Goal: Task Accomplishment & Management: Manage account settings

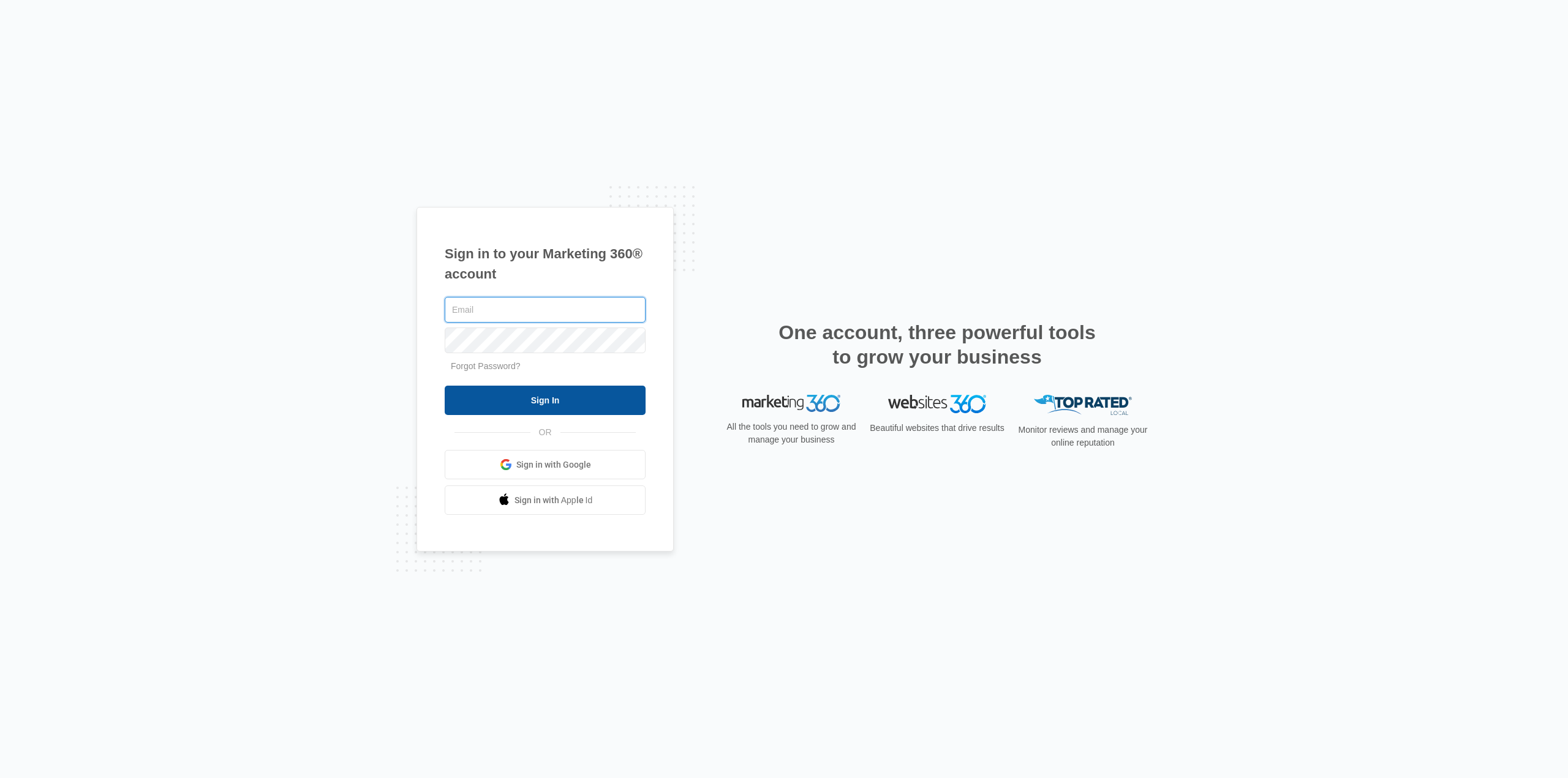
type input "[PERSON_NAME][EMAIL_ADDRESS][DOMAIN_NAME]"
click at [588, 388] on input "Sign In" at bounding box center [544, 400] width 201 height 30
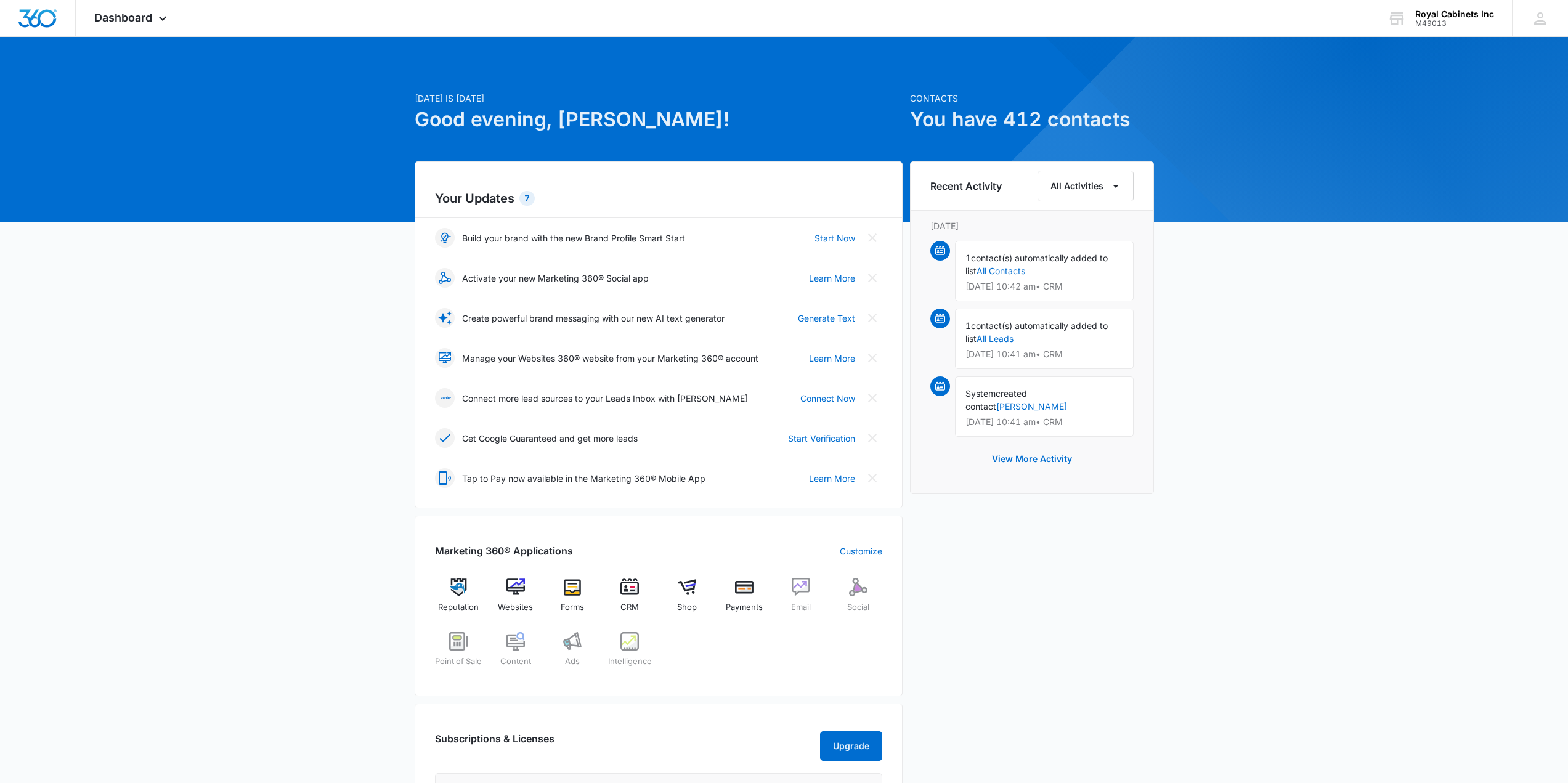
drag, startPoint x: 687, startPoint y: 566, endPoint x: 782, endPoint y: 308, distance: 274.9
click at [523, 580] on img at bounding box center [516, 587] width 19 height 19
